Goal: Navigation & Orientation: Understand site structure

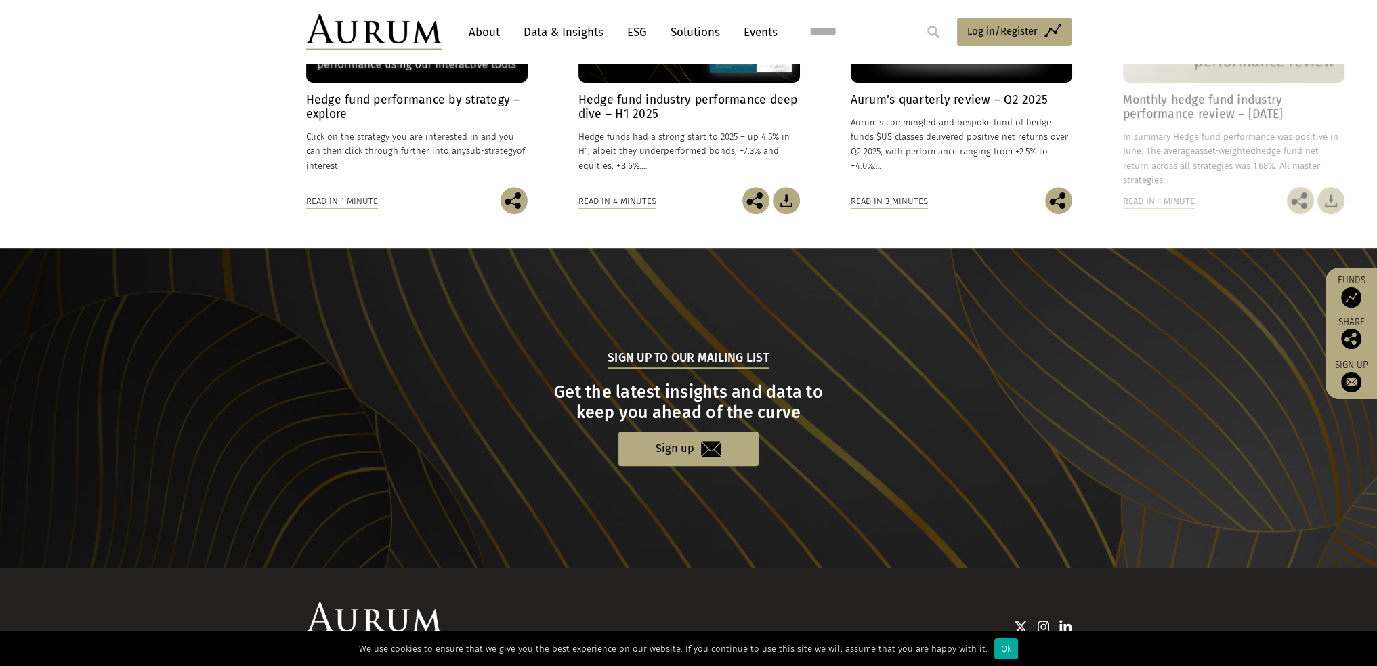
scroll to position [1226, 0]
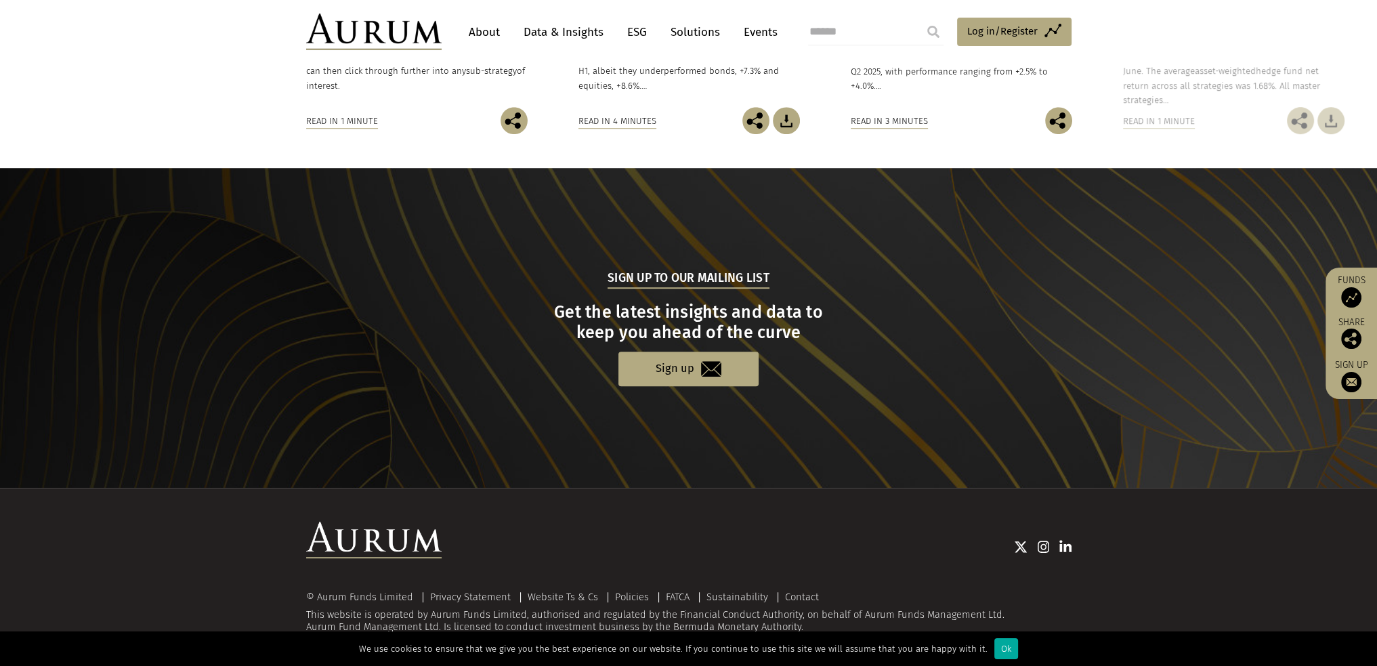
click at [475, 29] on link "About" at bounding box center [484, 32] width 45 height 25
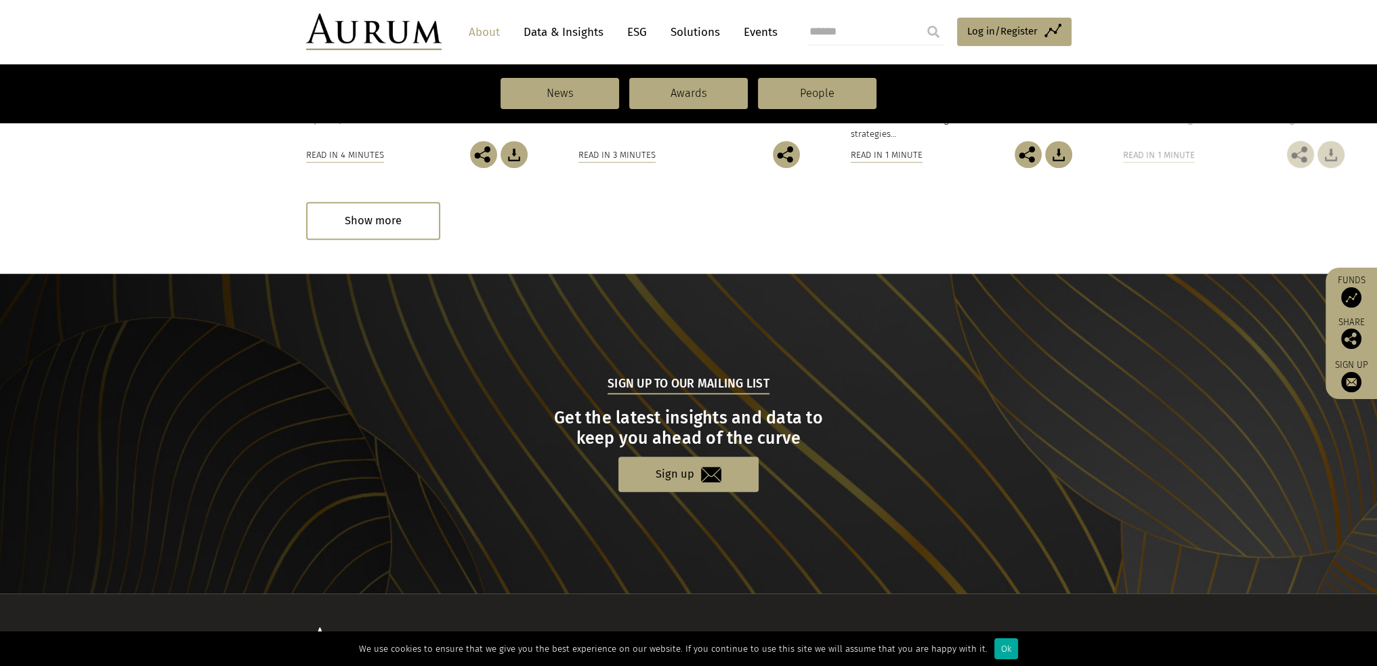
scroll to position [1354, 0]
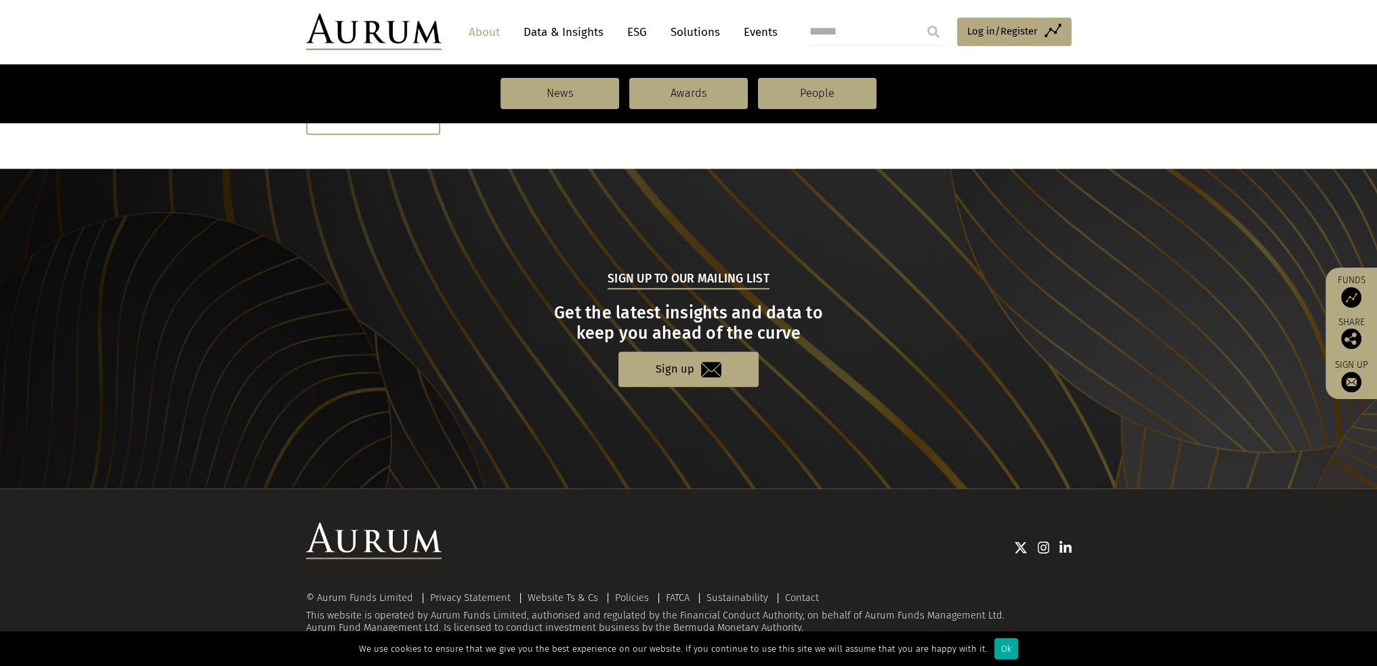
click at [566, 28] on link "Data & Insights" at bounding box center [563, 32] width 93 height 25
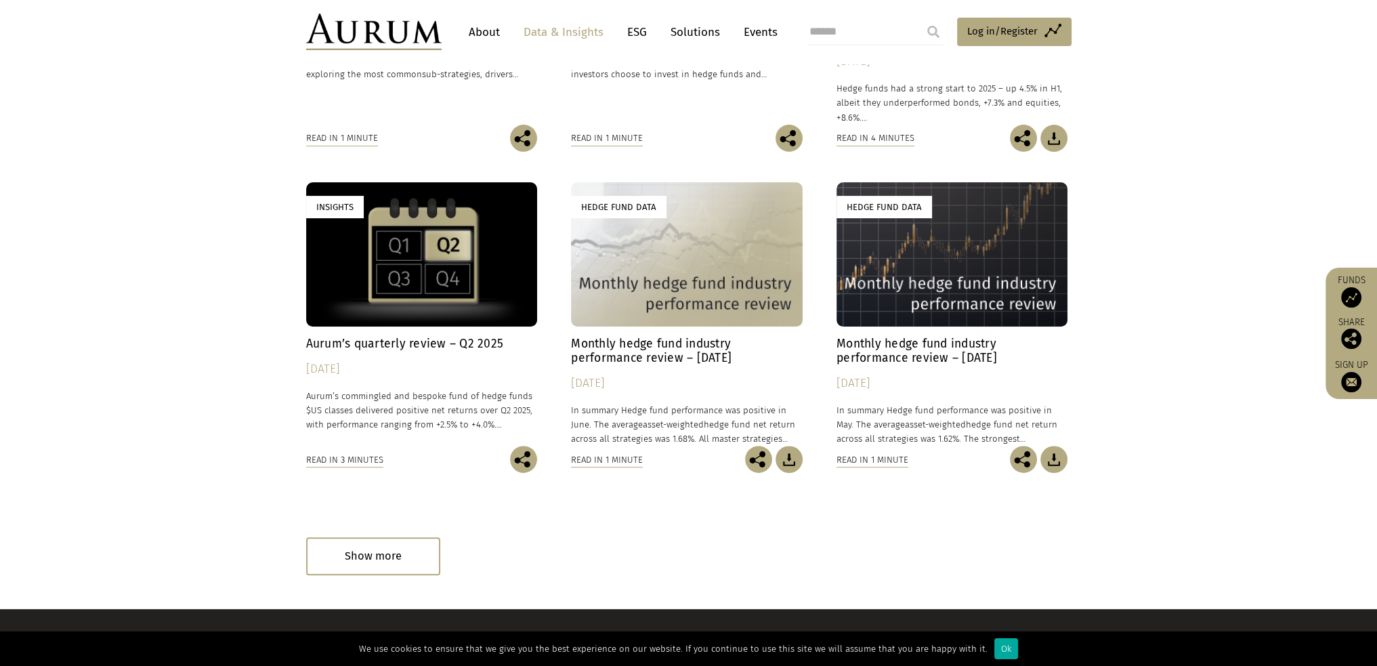
scroll to position [756, 0]
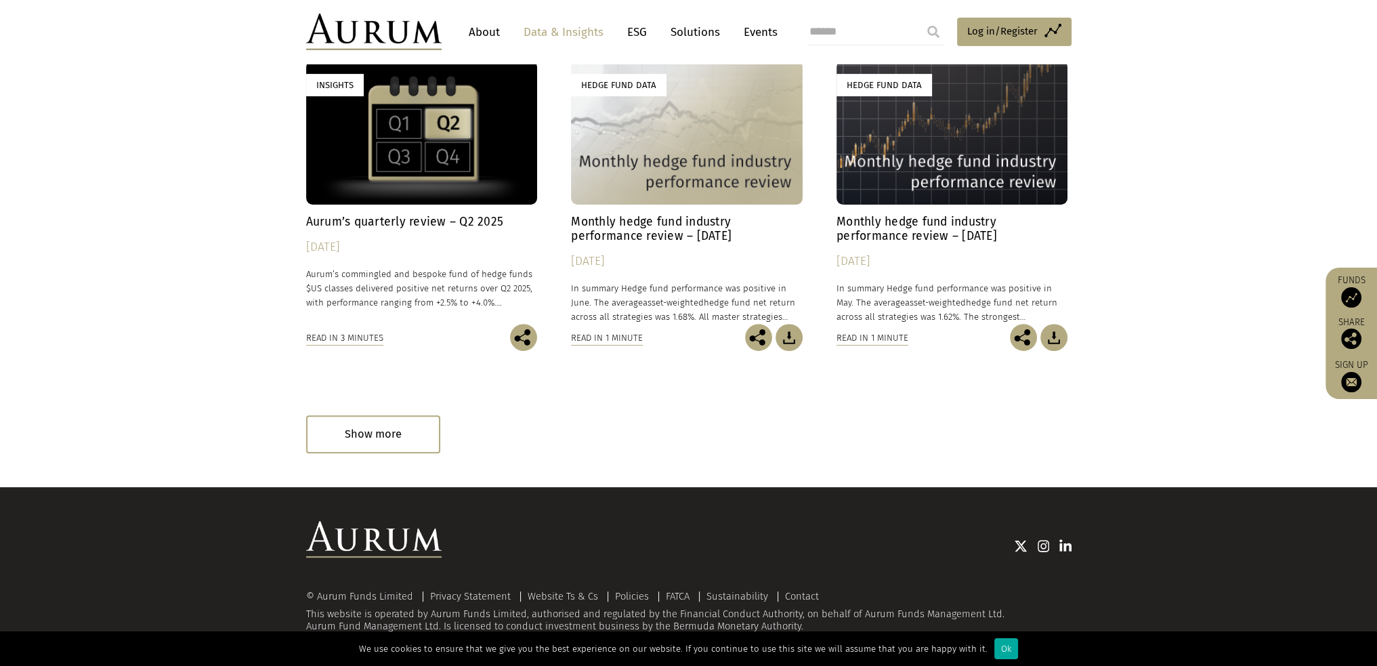
click at [675, 32] on link "Solutions" at bounding box center [695, 32] width 63 height 25
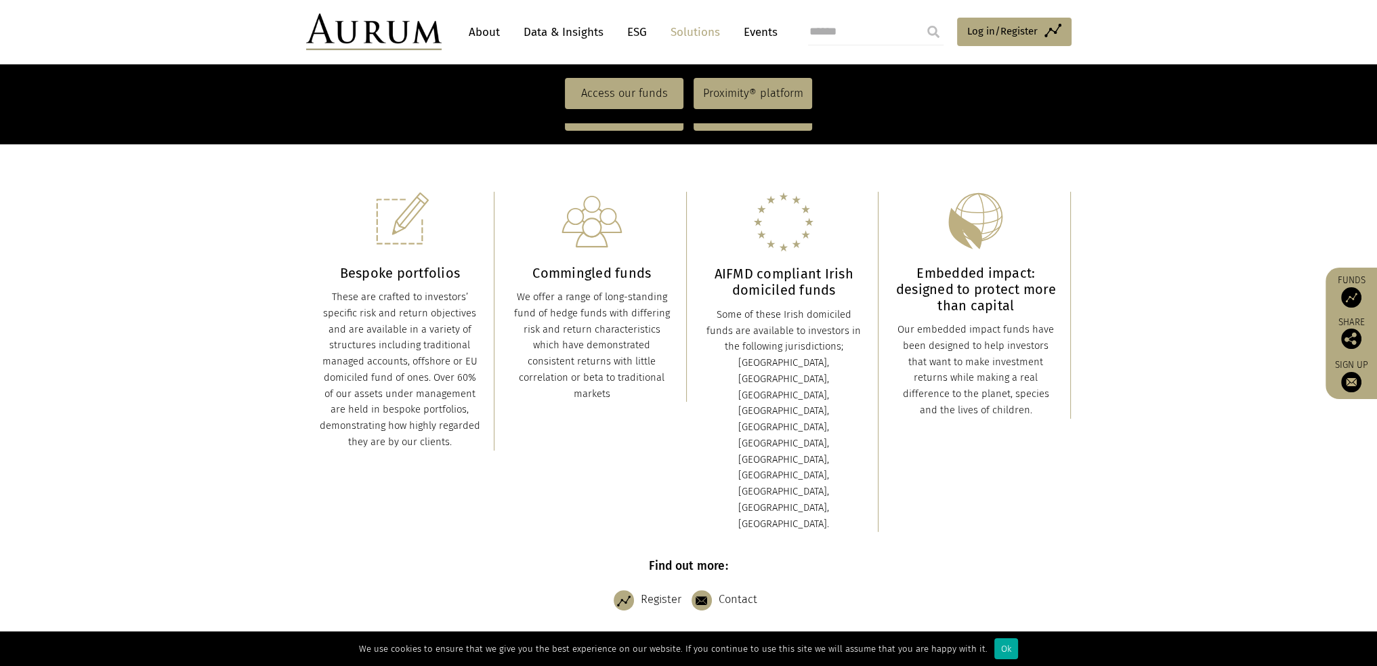
scroll to position [206, 0]
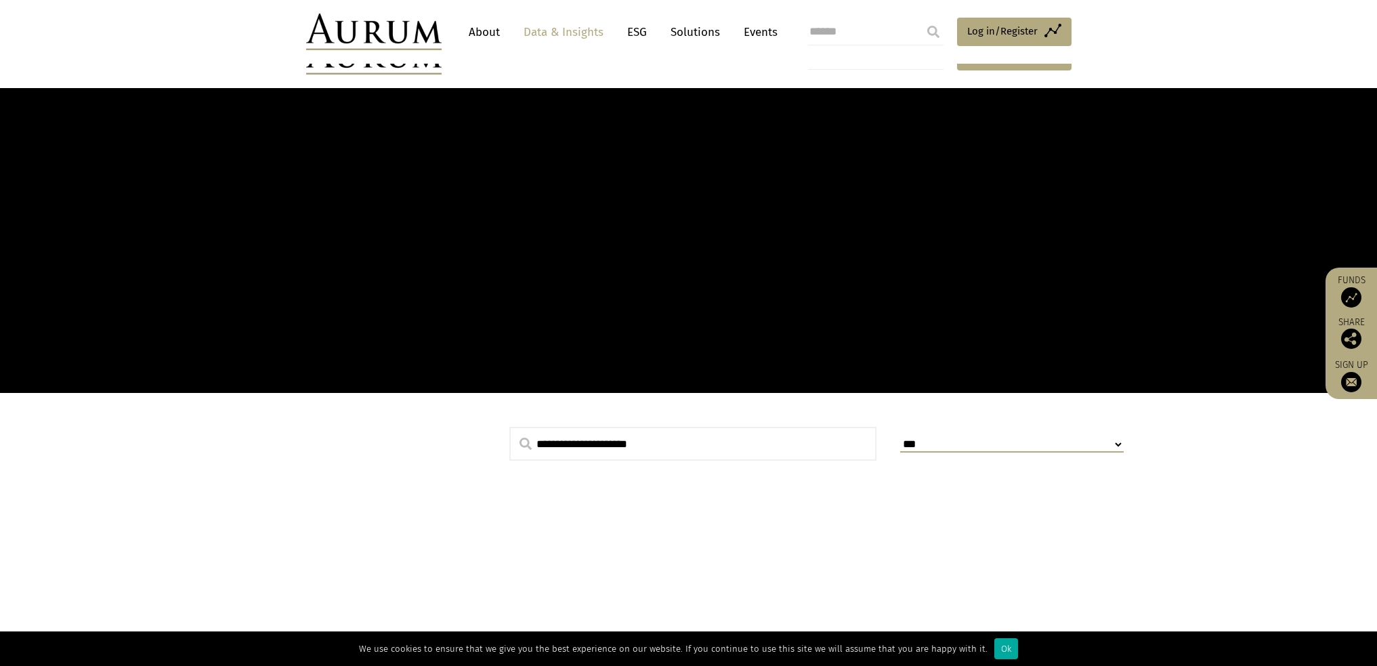
scroll to position [756, 0]
